Goal: Task Accomplishment & Management: Manage account settings

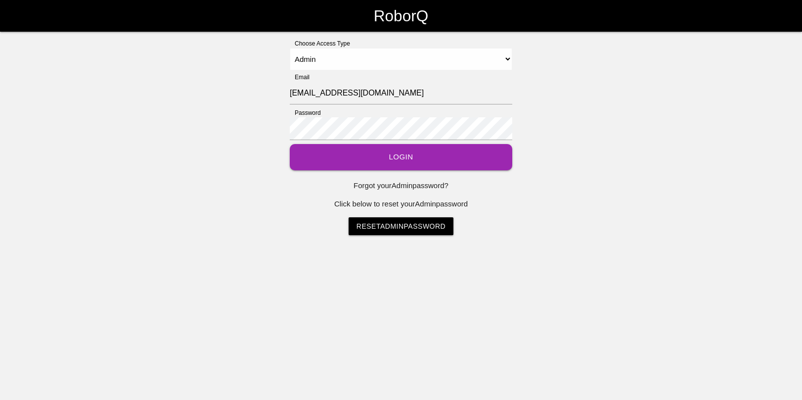
select select "Admin"
click at [369, 154] on button "Login" at bounding box center [401, 157] width 223 height 26
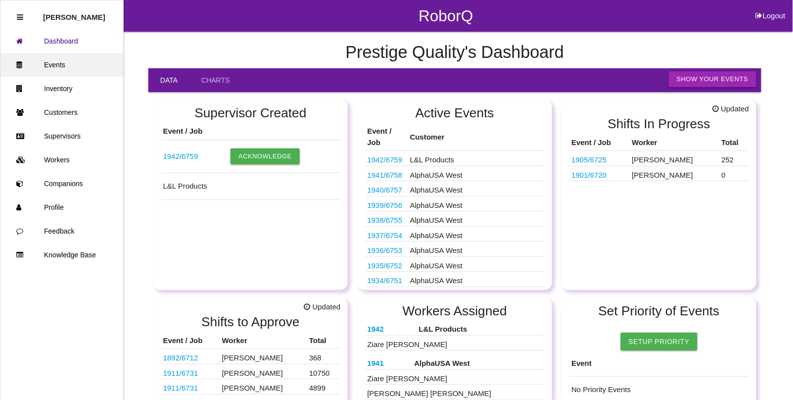
click at [50, 62] on link "Events" at bounding box center [61, 65] width 123 height 24
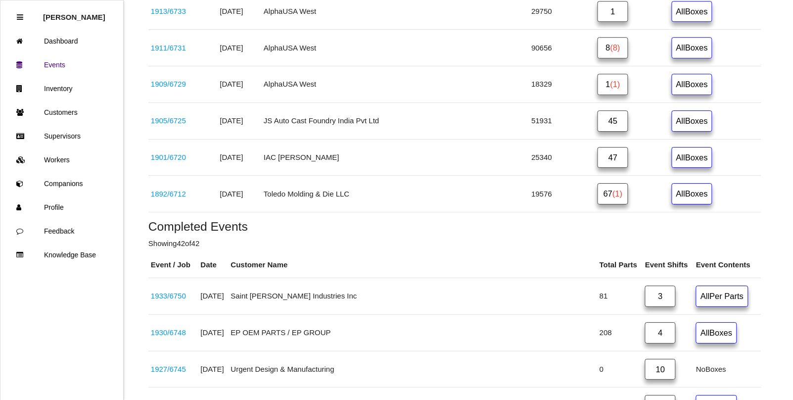
scroll to position [804, 0]
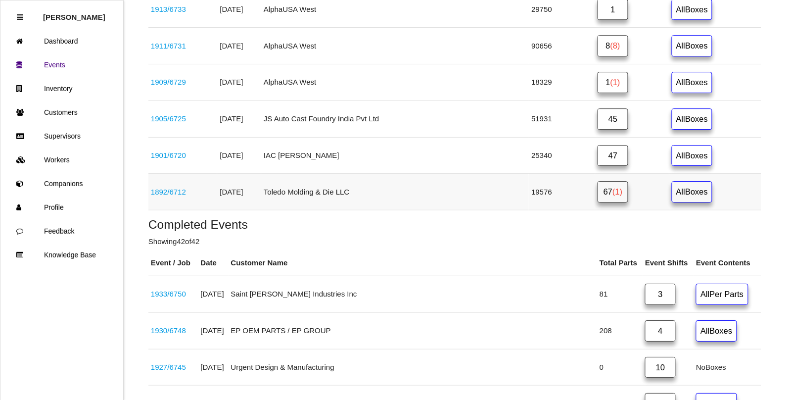
click at [612, 196] on span "(1)" at bounding box center [617, 191] width 10 height 9
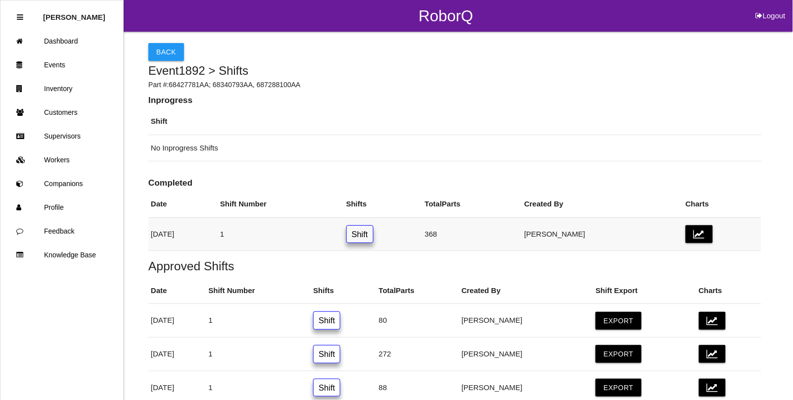
click at [374, 231] on link "Shift" at bounding box center [359, 234] width 27 height 18
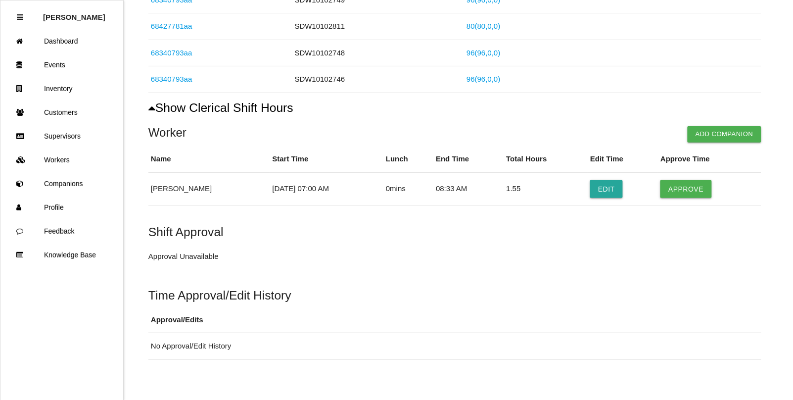
scroll to position [221, 0]
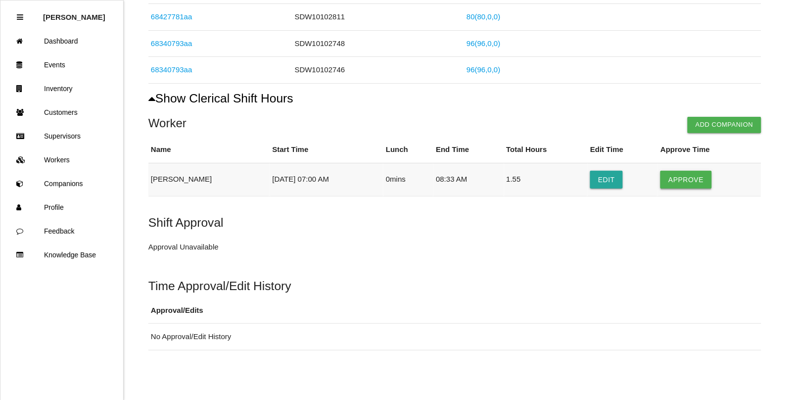
click at [697, 172] on button "Approve" at bounding box center [685, 180] width 51 height 18
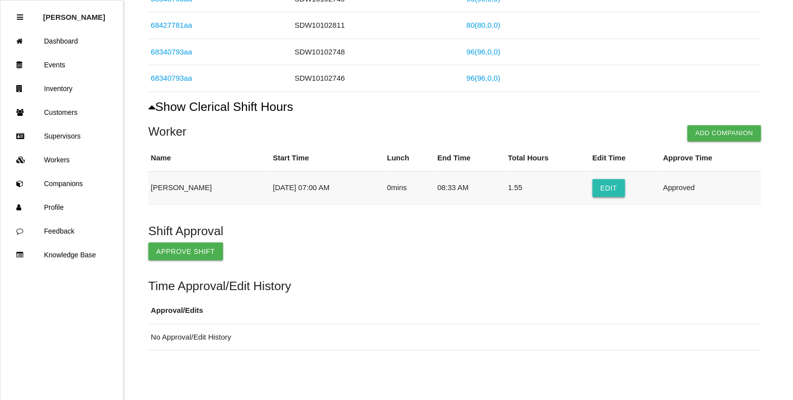
click at [611, 185] on button "Edit" at bounding box center [609, 188] width 33 height 18
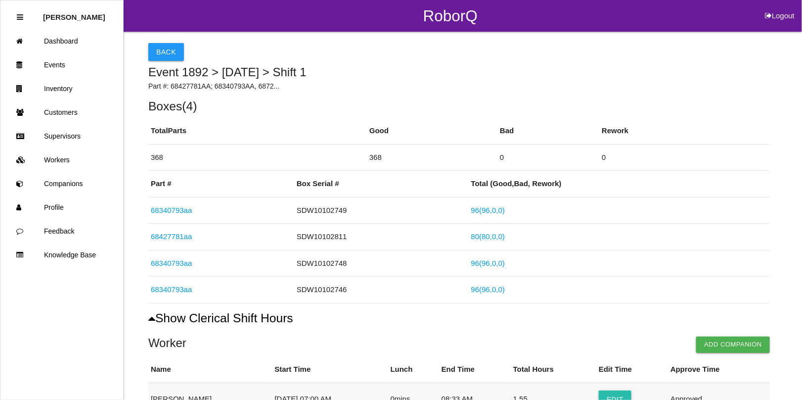
select select "7"
select select "8"
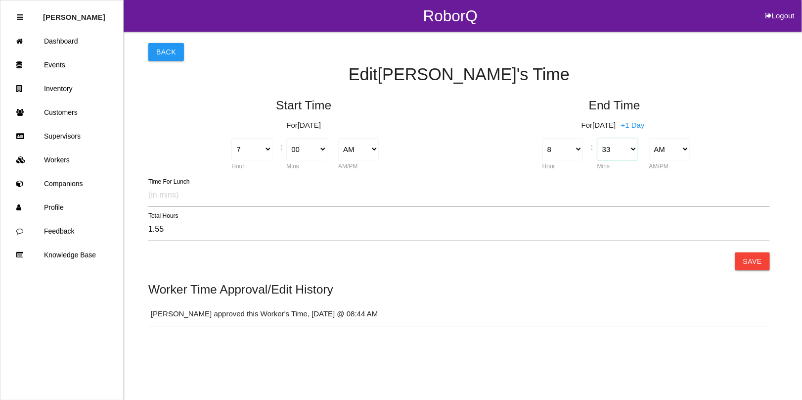
click at [634, 152] on select "00 01 02 03 04 05 06 07 08 09 10 11 12 13 14 15 16 17 18 19 20 21 22 23 24 25 2…" at bounding box center [618, 149] width 41 height 22
select select "30"
click at [598, 138] on select "00 01 02 03 04 05 06 07 08 09 10 11 12 13 14 15 16 17 18 19 20 21 22 23 24 25 2…" at bounding box center [618, 149] width 41 height 22
type input "1.50"
click at [756, 260] on button "Save" at bounding box center [753, 261] width 35 height 18
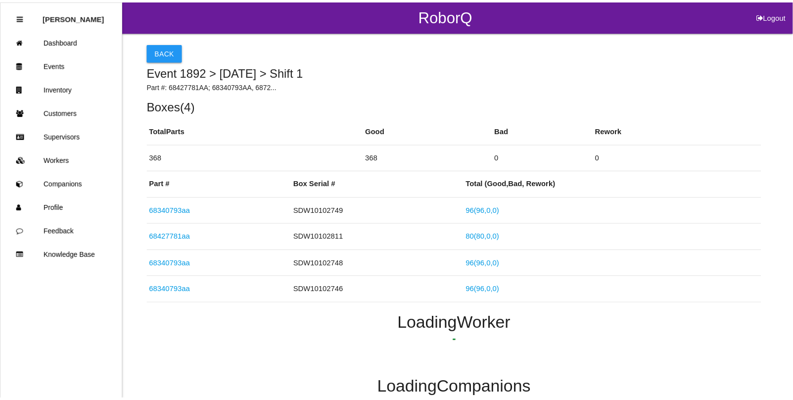
scroll to position [141, 0]
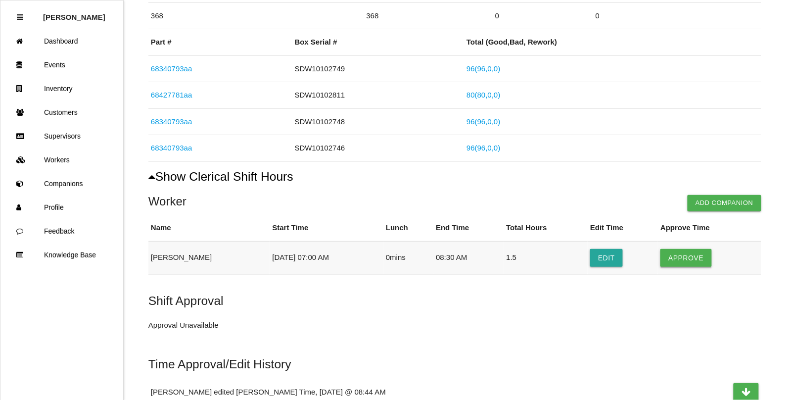
click at [686, 255] on button "Approve" at bounding box center [685, 258] width 51 height 18
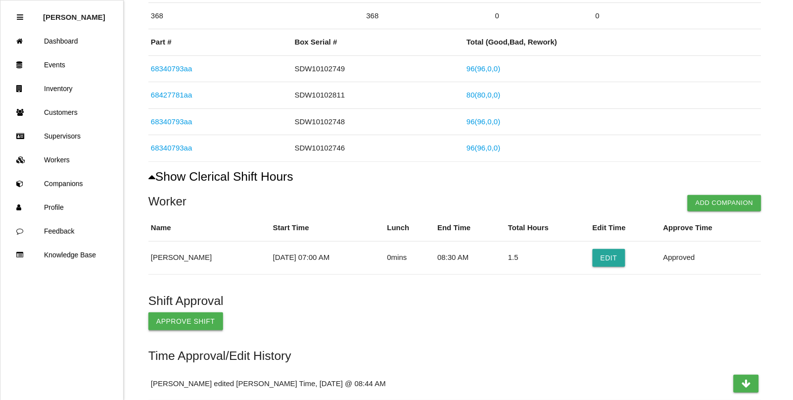
click at [166, 319] on button "Approve Shift" at bounding box center [185, 321] width 75 height 18
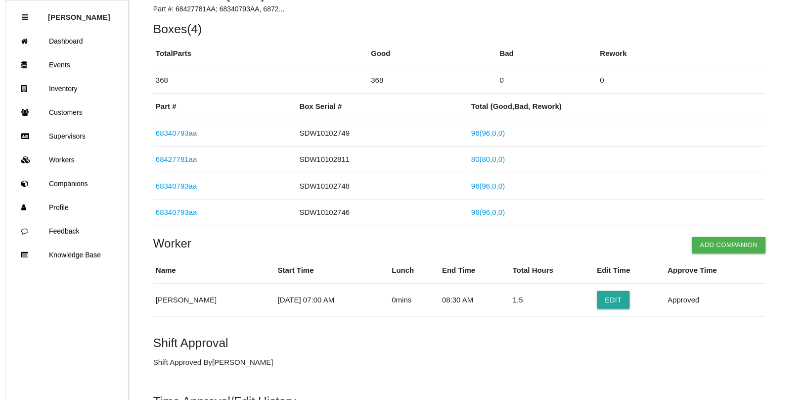
scroll to position [0, 0]
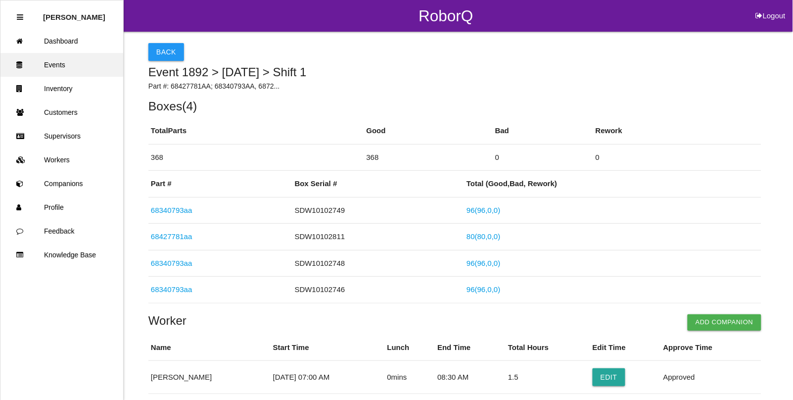
click at [63, 59] on link "Events" at bounding box center [61, 65] width 123 height 24
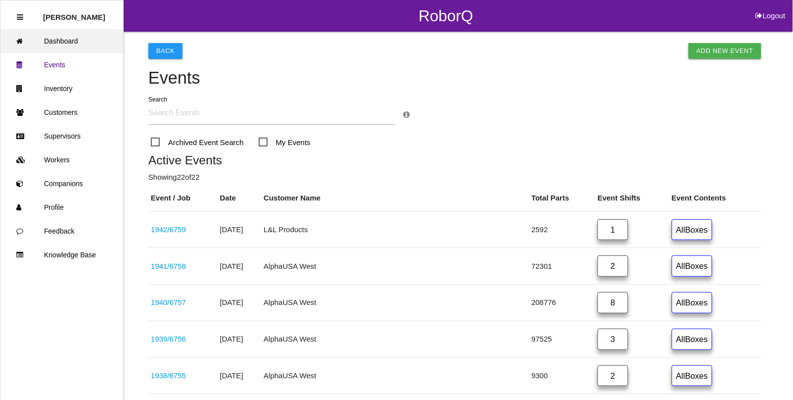
click at [88, 38] on link "Dashboard" at bounding box center [61, 41] width 123 height 24
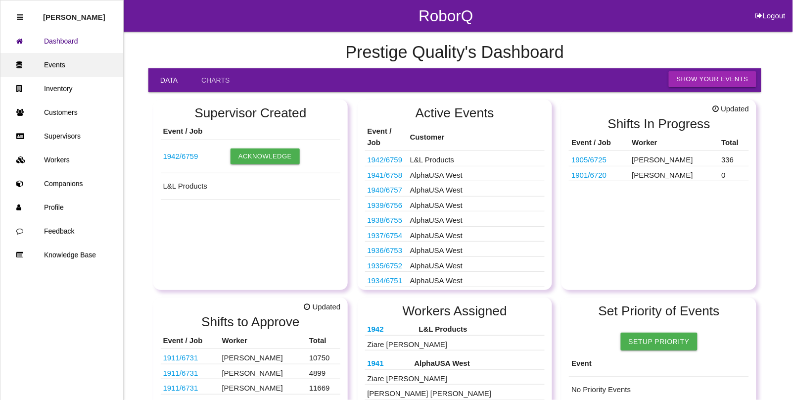
click at [45, 60] on link "Events" at bounding box center [61, 65] width 123 height 24
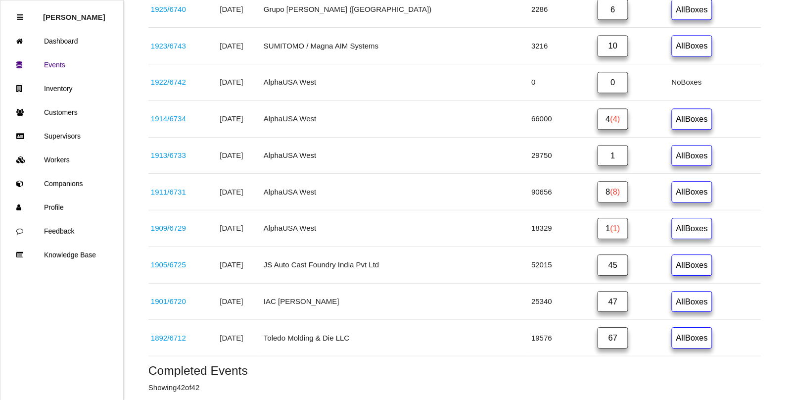
scroll to position [680, 0]
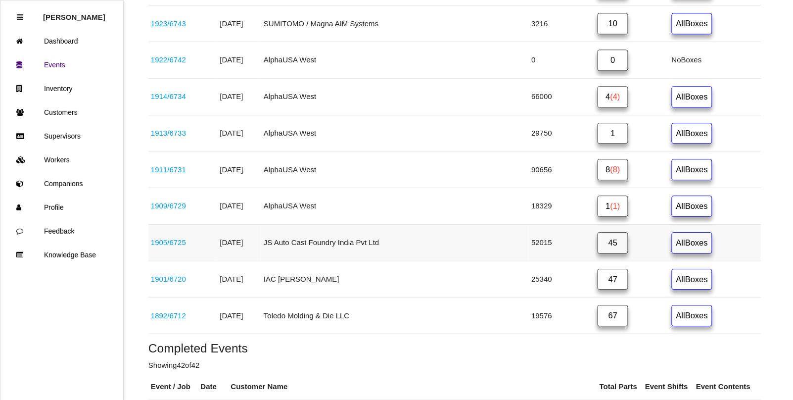
click at [600, 249] on link "45" at bounding box center [613, 242] width 31 height 21
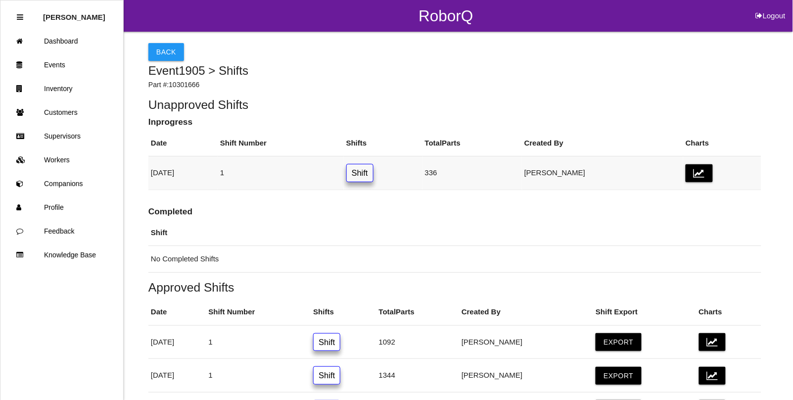
click at [374, 172] on link "Shift" at bounding box center [359, 173] width 27 height 18
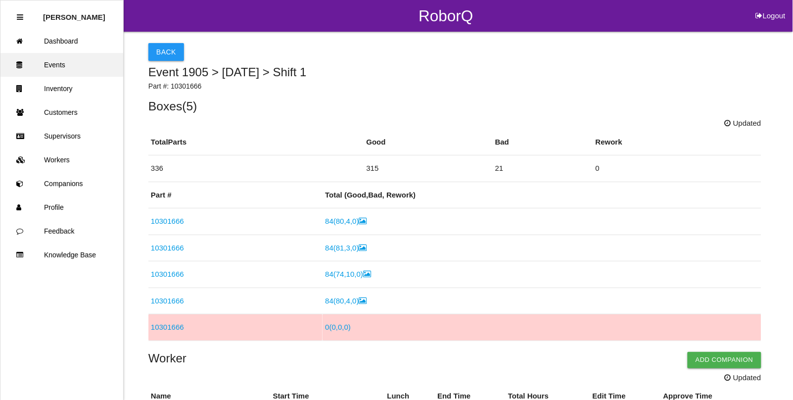
click at [68, 60] on link "Events" at bounding box center [61, 65] width 123 height 24
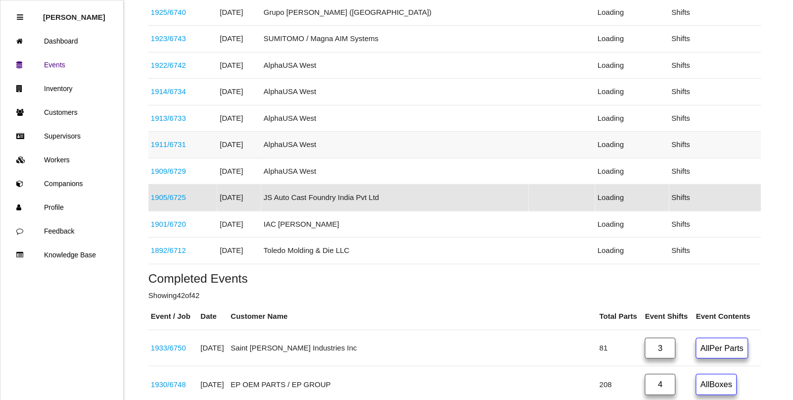
scroll to position [642, 0]
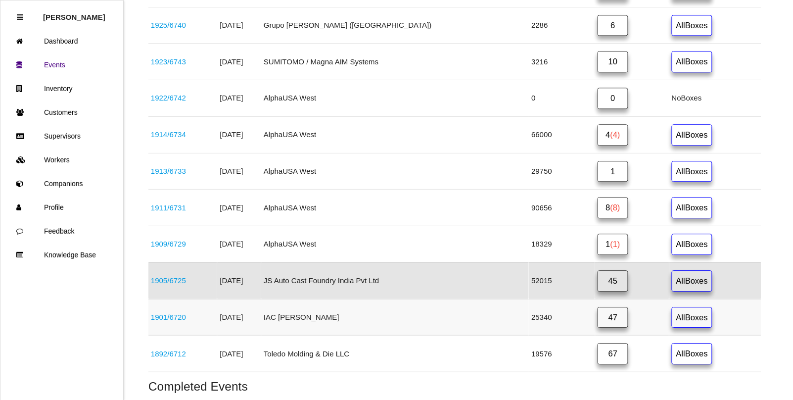
click at [598, 321] on link "47" at bounding box center [613, 317] width 31 height 21
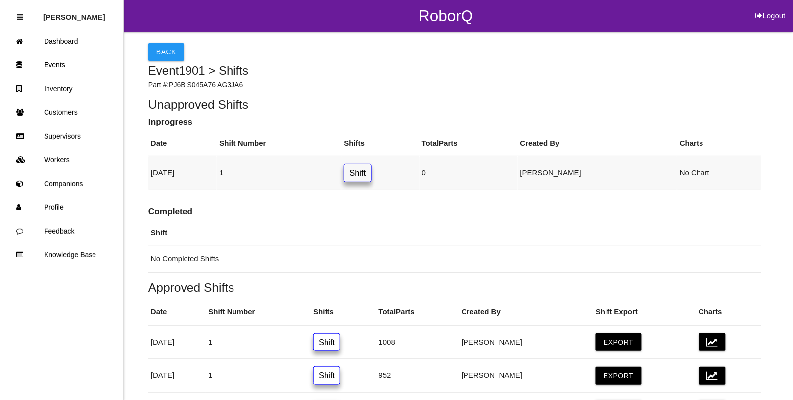
click at [371, 167] on link "Shift" at bounding box center [357, 173] width 27 height 18
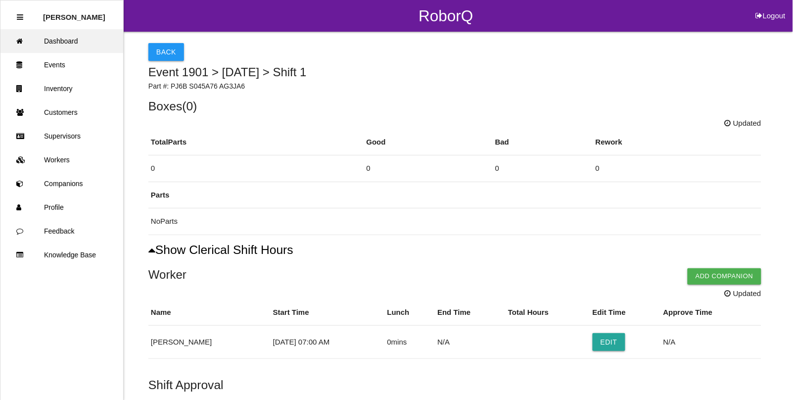
click at [62, 41] on link "Dashboard" at bounding box center [61, 41] width 123 height 24
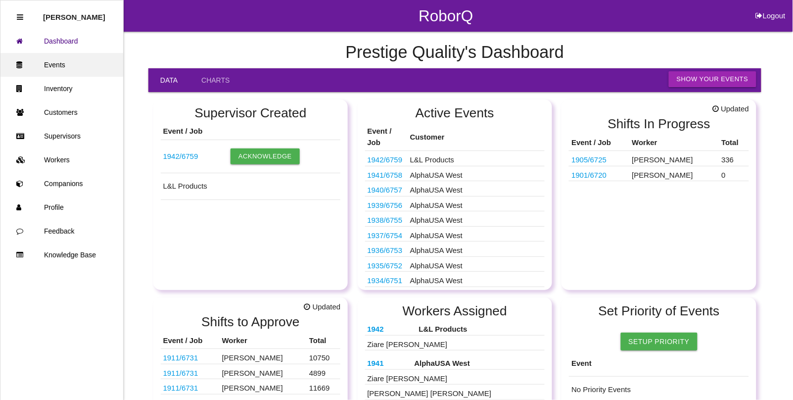
click at [79, 58] on link "Events" at bounding box center [61, 65] width 123 height 24
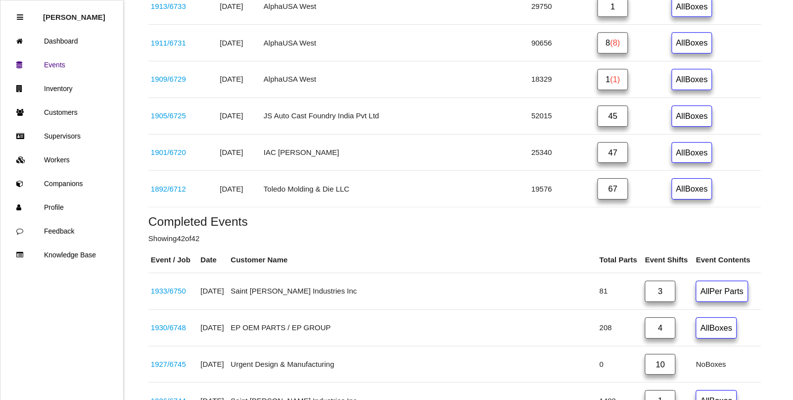
scroll to position [680, 0]
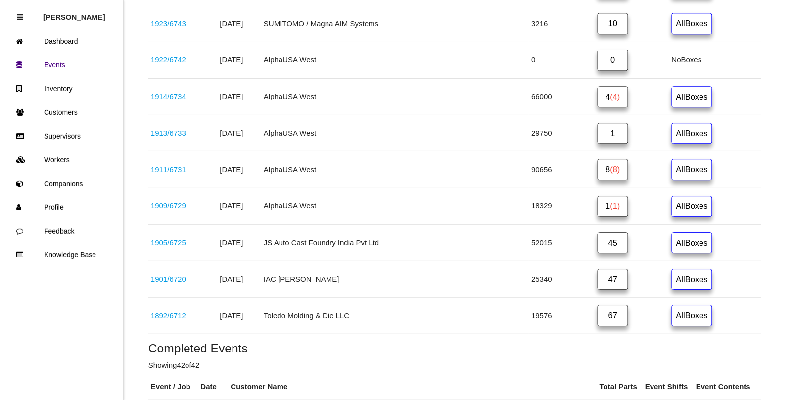
click at [598, 323] on link "67" at bounding box center [613, 315] width 31 height 21
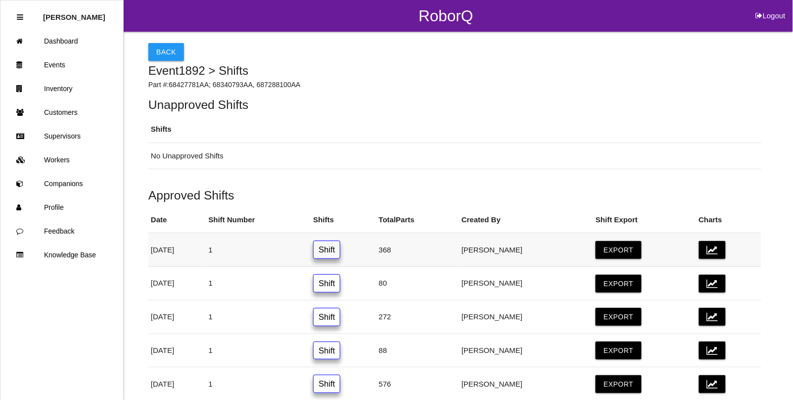
click at [340, 247] on link "Shift" at bounding box center [326, 249] width 27 height 18
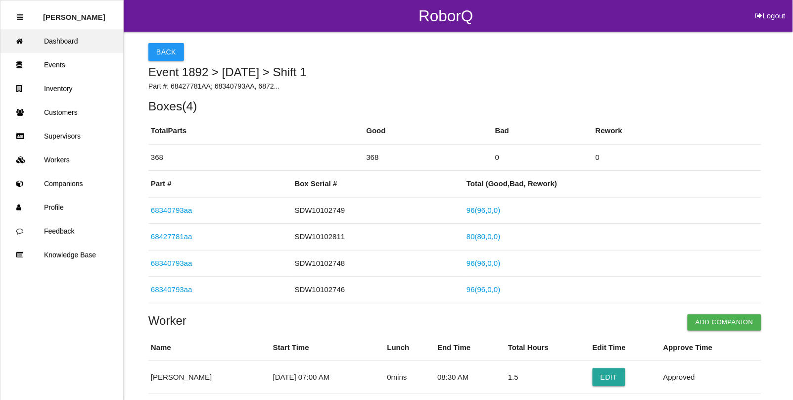
click at [74, 41] on link "Dashboard" at bounding box center [61, 41] width 123 height 24
